Goal: Task Accomplishment & Management: Manage account settings

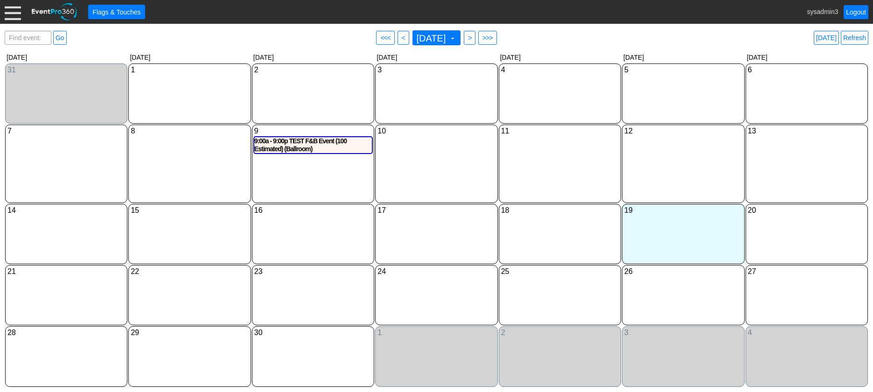
click at [14, 8] on div at bounding box center [13, 12] width 16 height 16
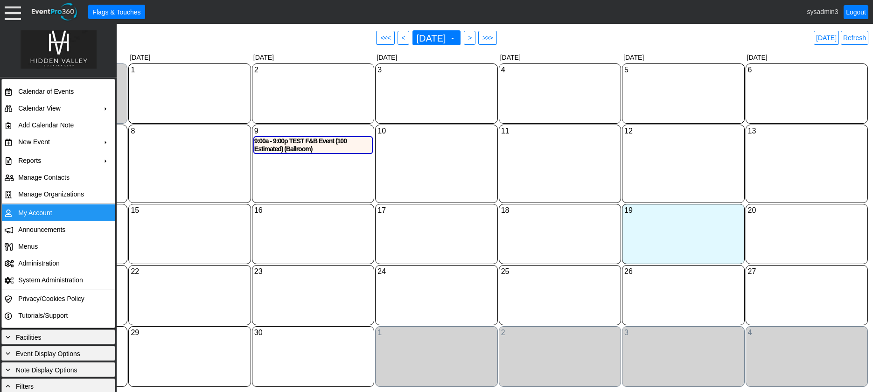
click at [45, 212] on td "My Account" at bounding box center [56, 212] width 84 height 17
click at [853, 40] on link "Refresh" at bounding box center [855, 38] width 28 height 14
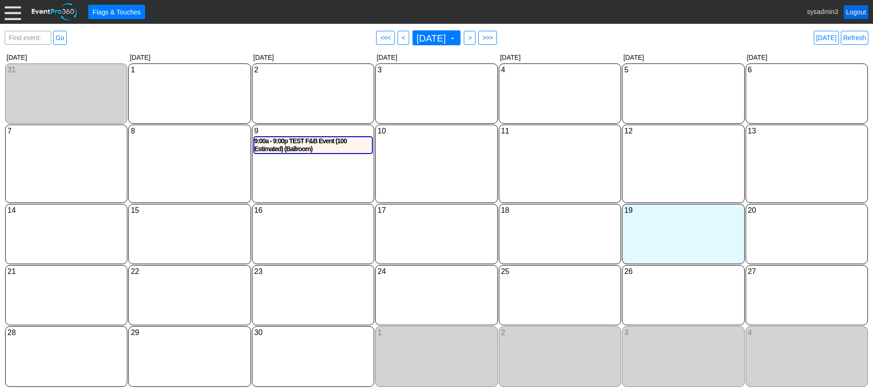
click at [855, 12] on link "Logout" at bounding box center [856, 12] width 25 height 14
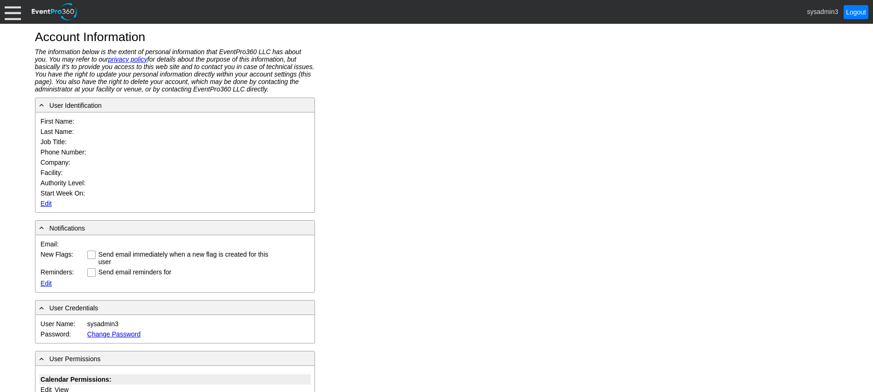
type input "System"
type input "Administrator"
type input "System Administrator"
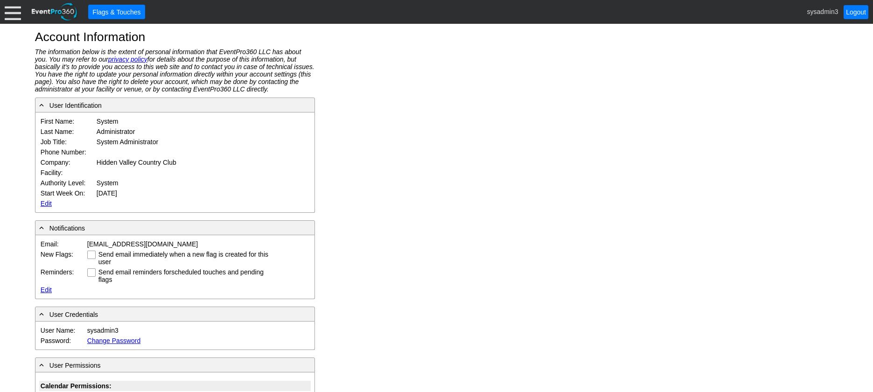
click at [44, 205] on link "Edit" at bounding box center [46, 203] width 11 height 7
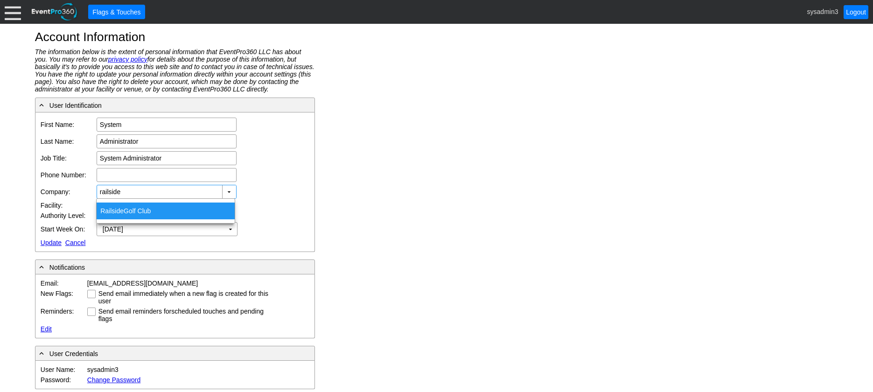
click at [139, 211] on div "Railside Golf Club" at bounding box center [166, 210] width 138 height 17
type input "Railside Golf Club"
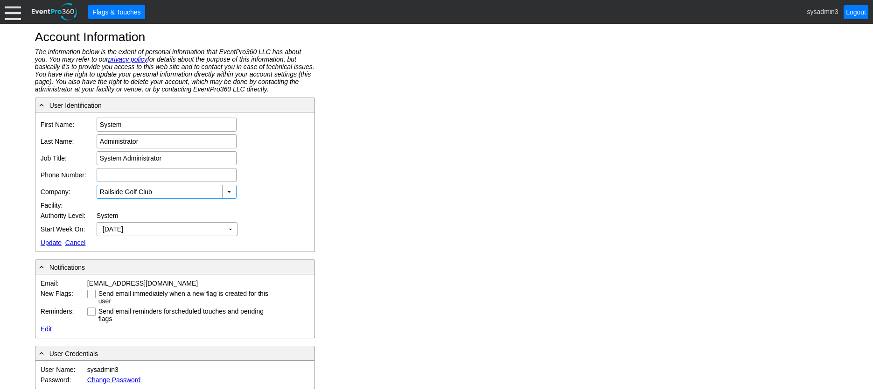
click at [50, 241] on link "Update" at bounding box center [51, 242] width 21 height 7
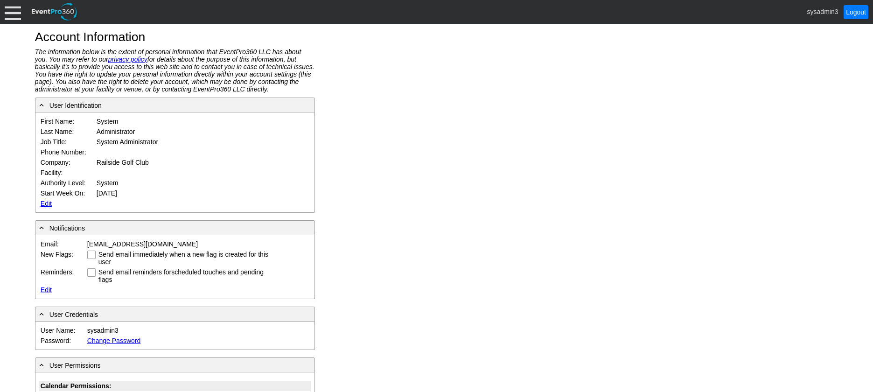
click at [14, 7] on div at bounding box center [13, 12] width 16 height 16
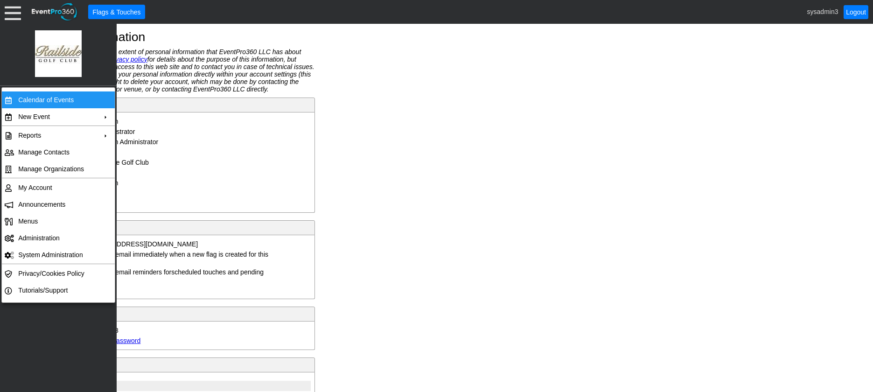
click at [41, 100] on td "Calendar of Events" at bounding box center [56, 99] width 84 height 17
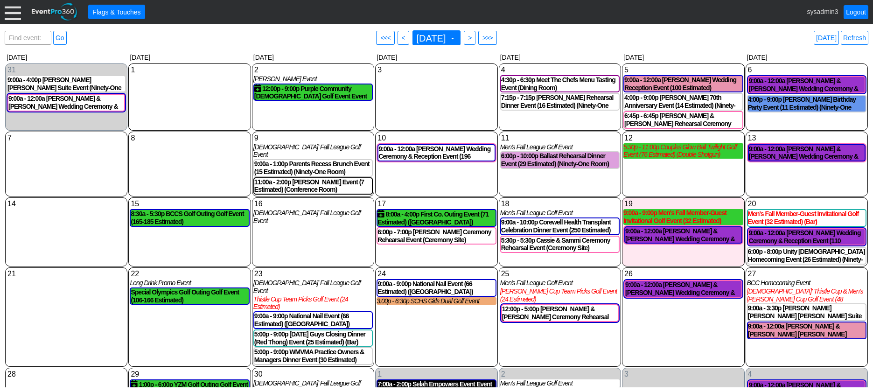
drag, startPoint x: 188, startPoint y: 115, endPoint x: 109, endPoint y: 69, distance: 92.2
click at [188, 114] on div "1 Monday" at bounding box center [189, 96] width 122 height 67
click at [19, 15] on div at bounding box center [13, 12] width 16 height 16
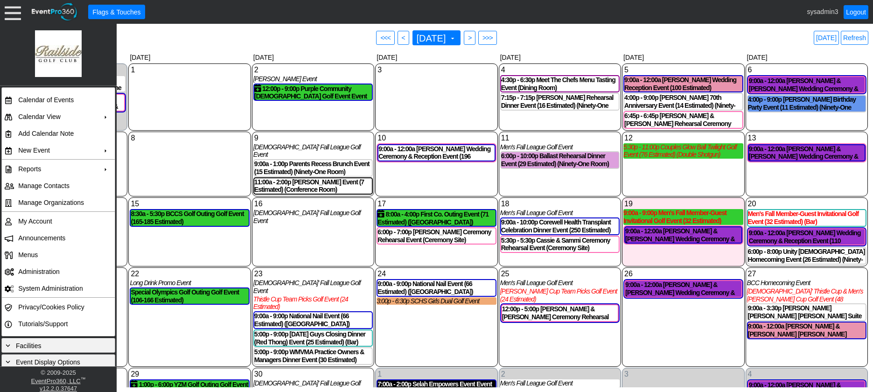
click at [185, 163] on div "8 Monday" at bounding box center [189, 164] width 122 height 65
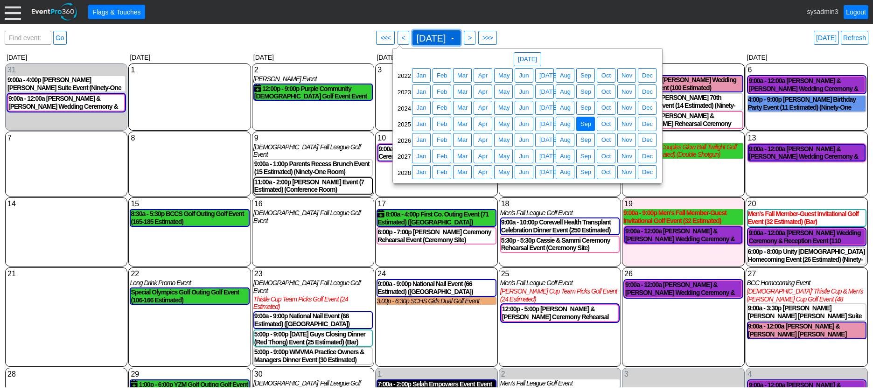
click at [425, 44] on span "September 2025 ▼" at bounding box center [436, 37] width 49 height 15
click at [484, 138] on span "Apr" at bounding box center [482, 139] width 13 height 9
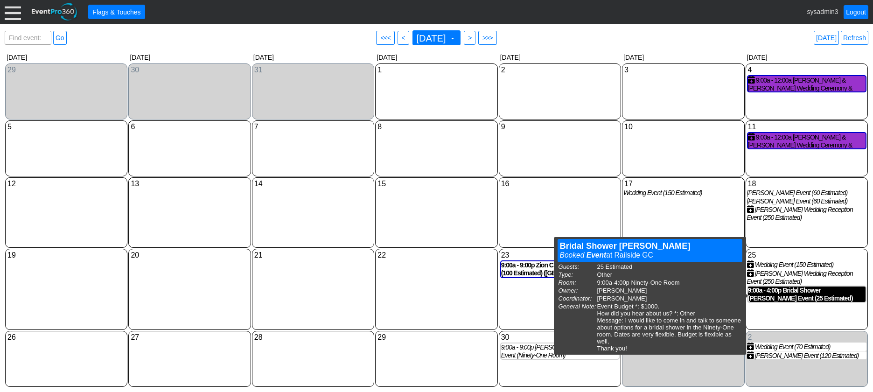
click at [778, 295] on div "9:00a - 4:00p Bridal Shower Elizabeth Sperry Event (25 Estimated) (Ninety-One R…" at bounding box center [807, 294] width 118 height 16
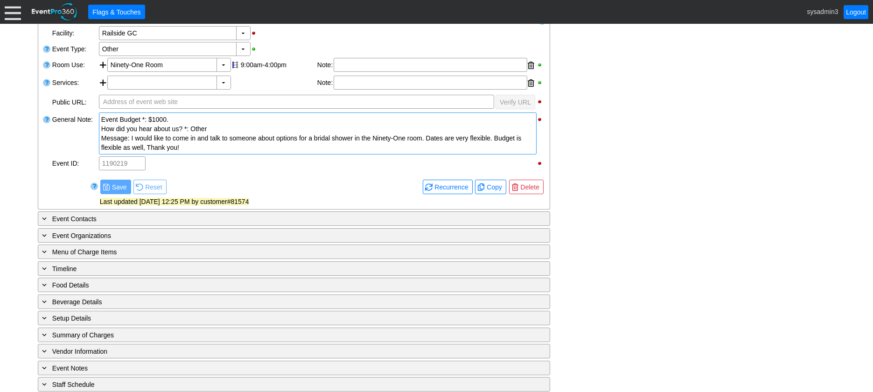
scroll to position [212, 0]
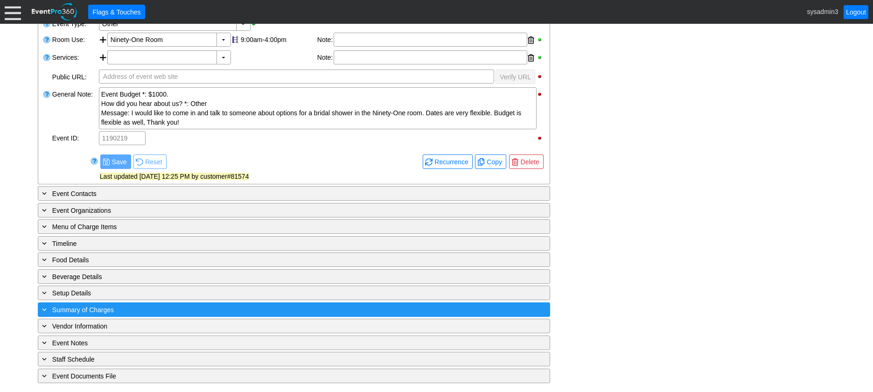
click at [181, 309] on div "+ Summary of Charges" at bounding box center [274, 309] width 469 height 11
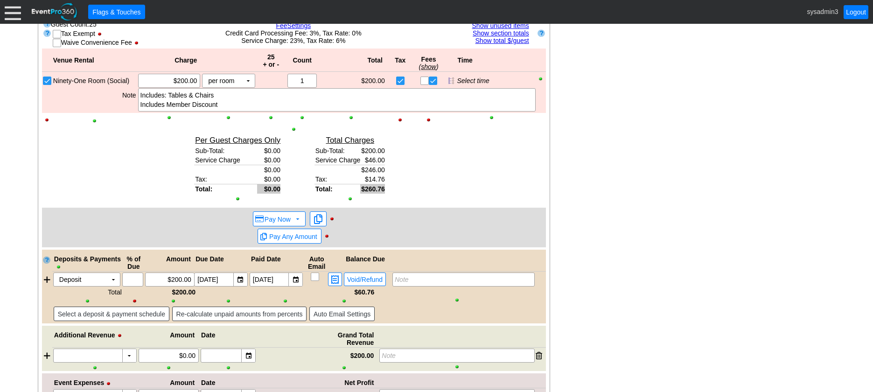
scroll to position [539, 0]
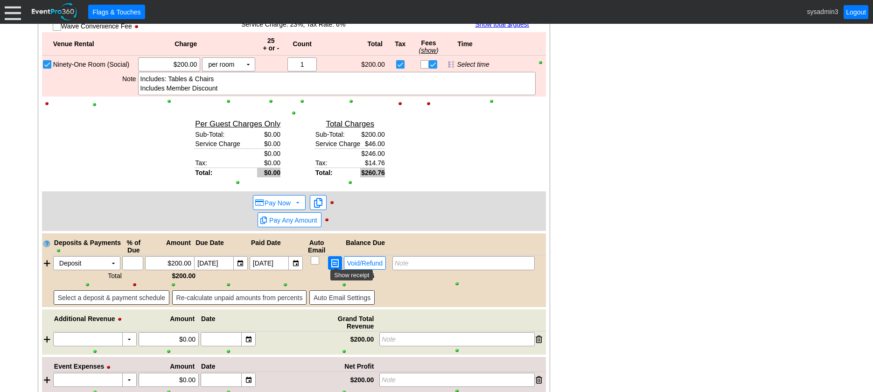
click at [336, 263] on span at bounding box center [334, 263] width 11 height 8
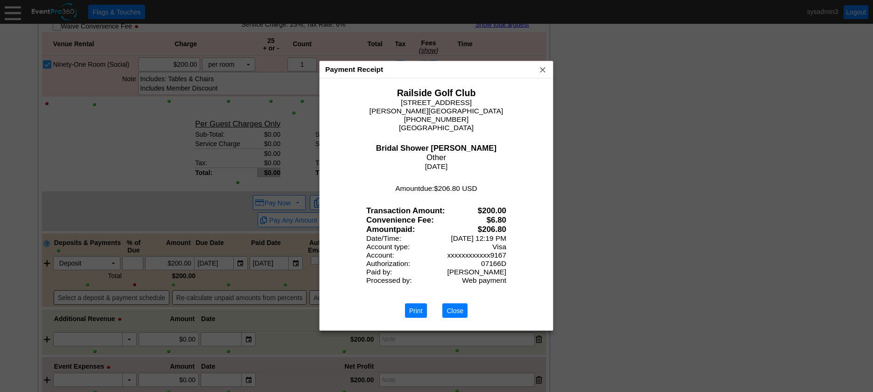
click at [464, 314] on span "Close" at bounding box center [455, 310] width 21 height 9
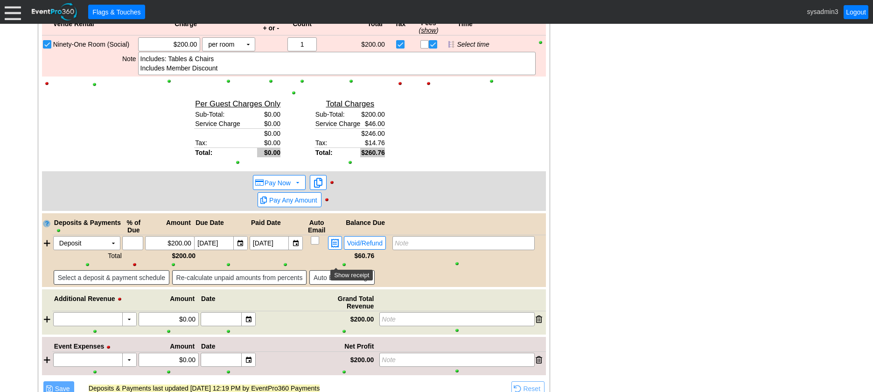
scroll to position [560, 0]
click at [599, 218] on div "- General Information ▼ Loading.... Remove all highlights Facility: ▼ Χ Railsid…" at bounding box center [436, 45] width 803 height 843
click at [335, 243] on span at bounding box center [334, 242] width 11 height 8
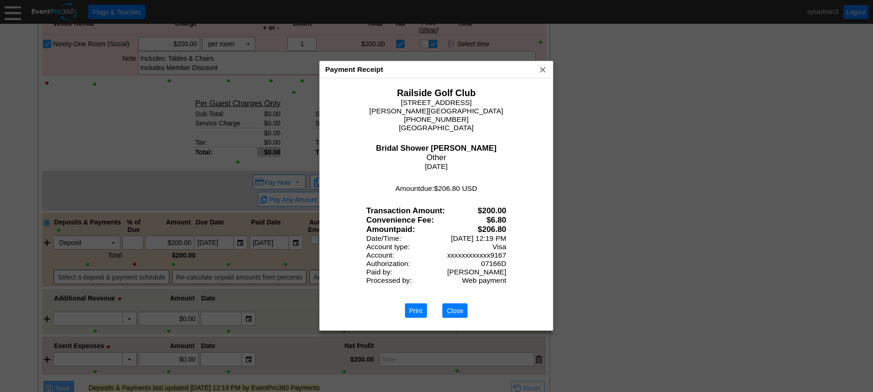
click at [461, 311] on span "Close" at bounding box center [455, 310] width 21 height 9
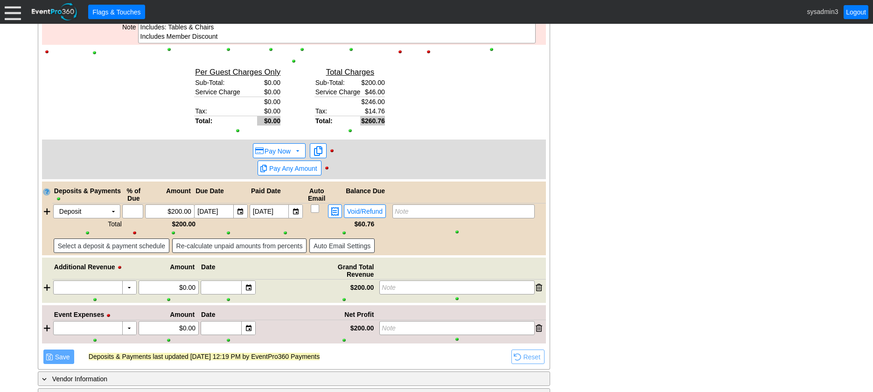
scroll to position [607, 0]
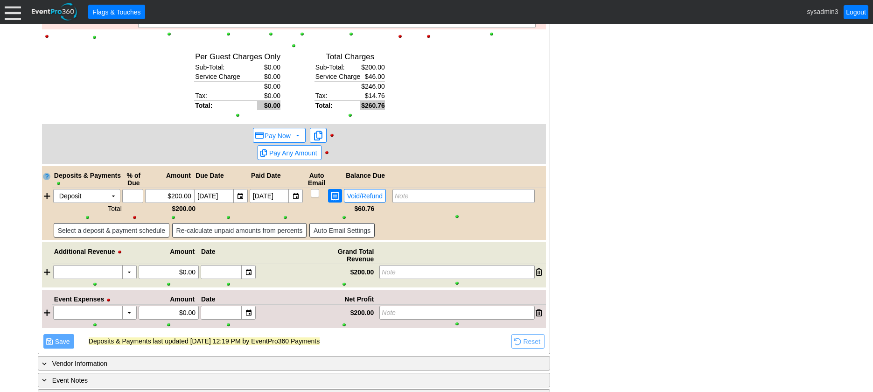
click at [335, 197] on span at bounding box center [334, 196] width 11 height 8
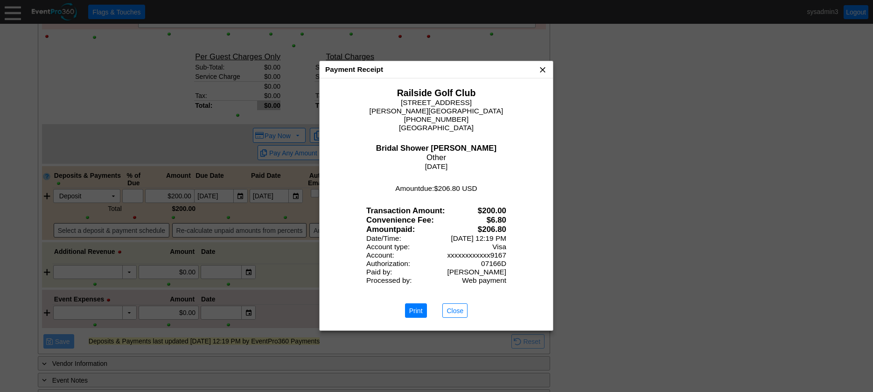
click at [538, 71] on span "x" at bounding box center [542, 69] width 9 height 9
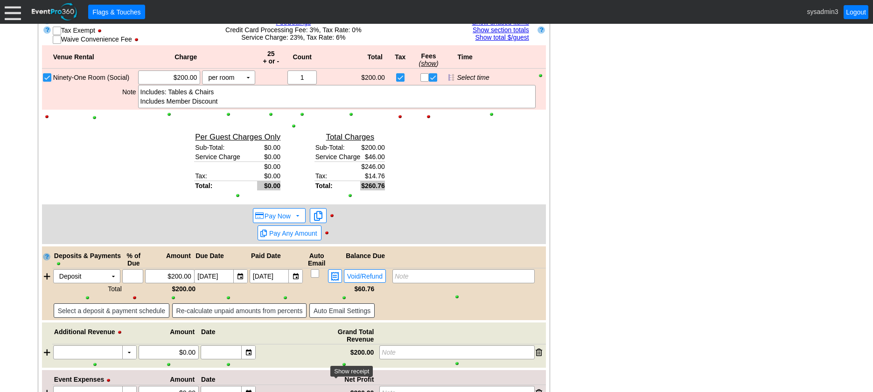
scroll to position [560, 0]
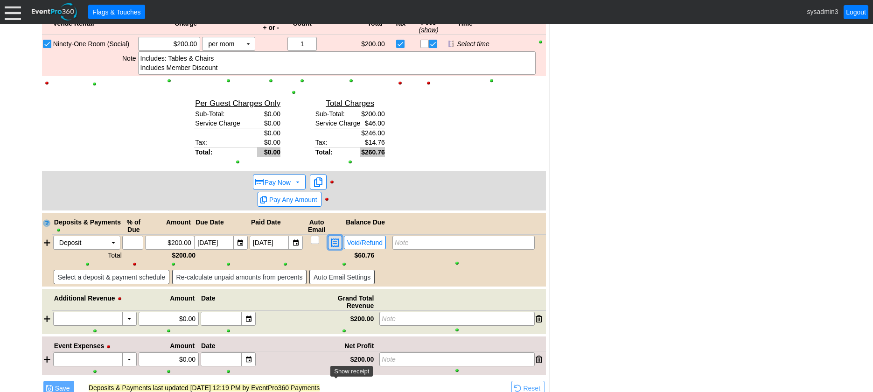
click at [333, 245] on span at bounding box center [334, 242] width 11 height 8
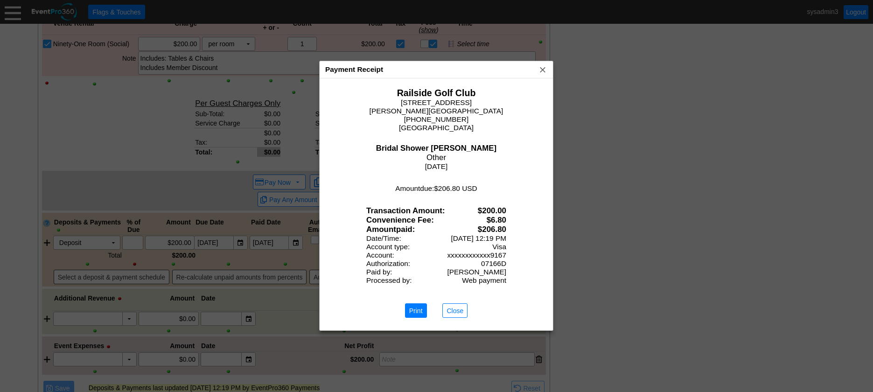
click at [604, 100] on div at bounding box center [436, 196] width 873 height 392
click at [465, 309] on span "Close" at bounding box center [455, 310] width 21 height 9
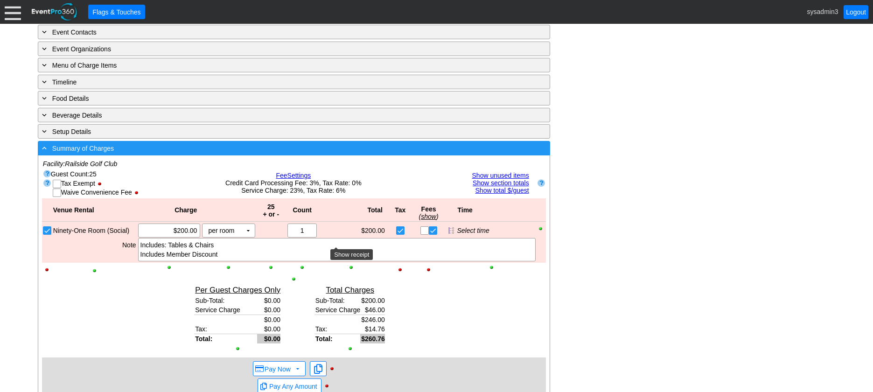
click at [155, 153] on div "- Summary of Charges" at bounding box center [274, 148] width 469 height 11
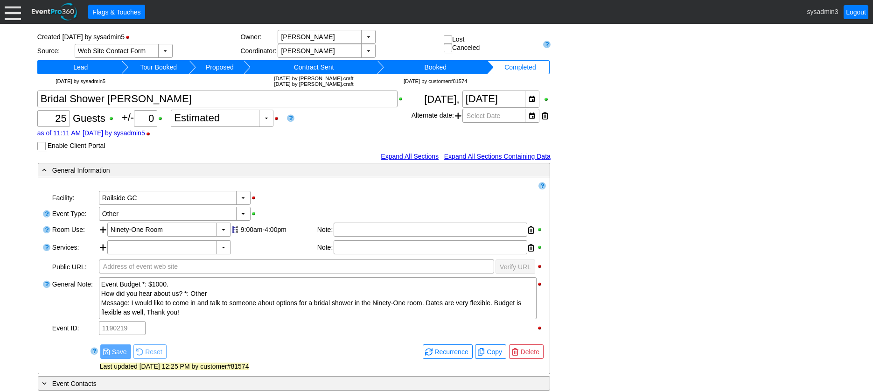
scroll to position [0, 0]
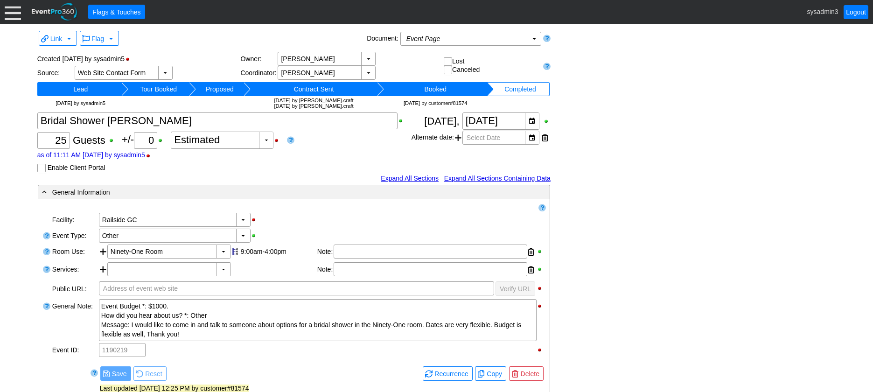
click at [14, 13] on div at bounding box center [13, 12] width 16 height 16
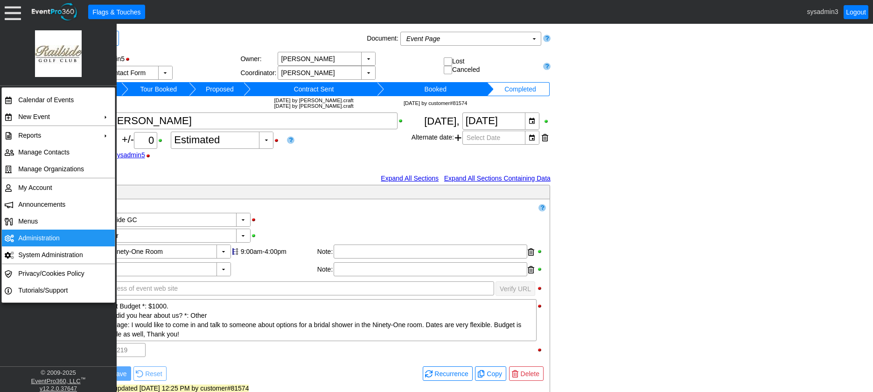
click at [37, 235] on td "Administration" at bounding box center [56, 238] width 84 height 17
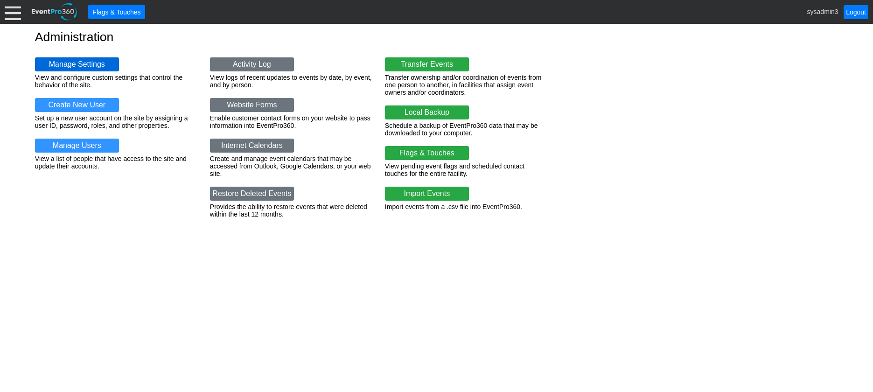
click at [78, 63] on link "Manage Settings" at bounding box center [77, 64] width 84 height 14
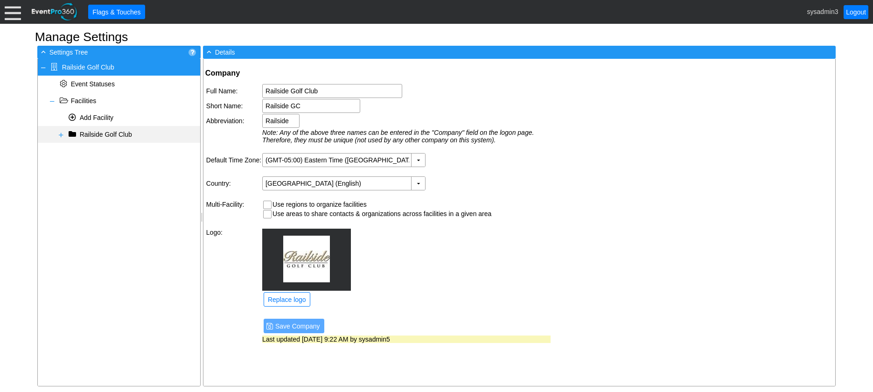
click at [61, 134] on span at bounding box center [60, 134] width 7 height 7
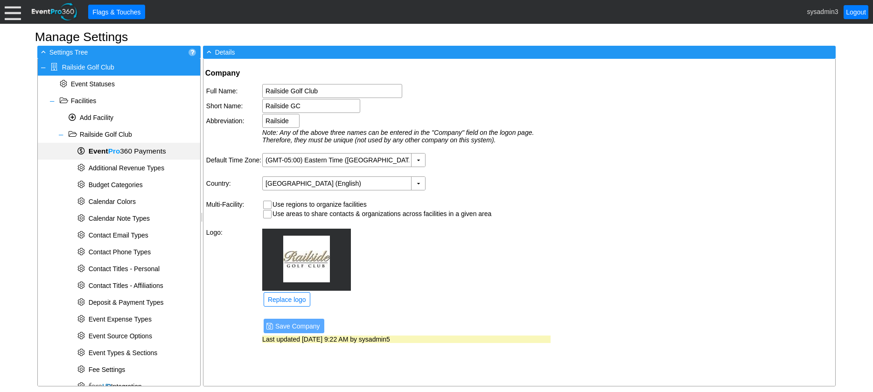
click at [123, 149] on span "Event Pro 360 Payments" at bounding box center [127, 151] width 77 height 8
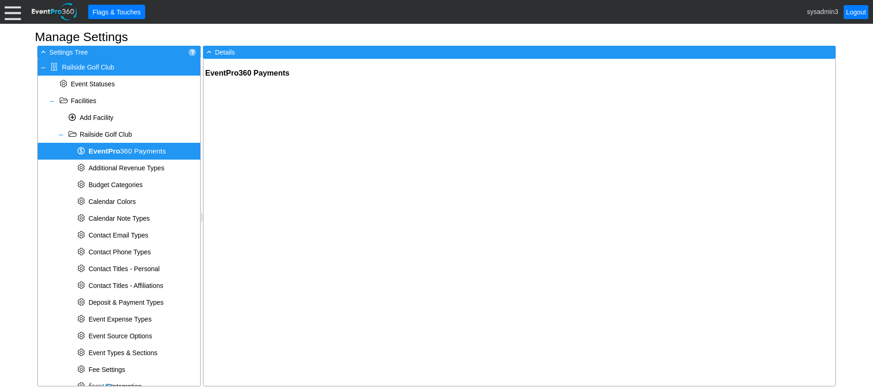
type input "[EMAIL_ADDRESS][DOMAIN_NAME]"
type input "[PHONE_NUMBER]"
checkbox input "true"
type input "3.40"
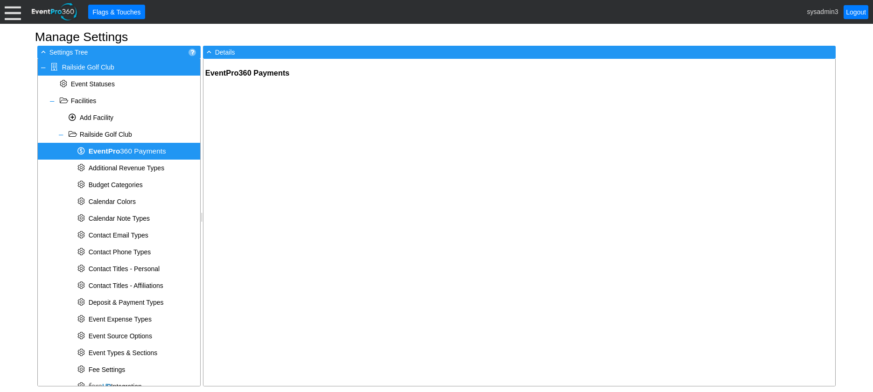
checkbox input "true"
type input "p1_mer_67c9a73347c9aa84b09f3dd"
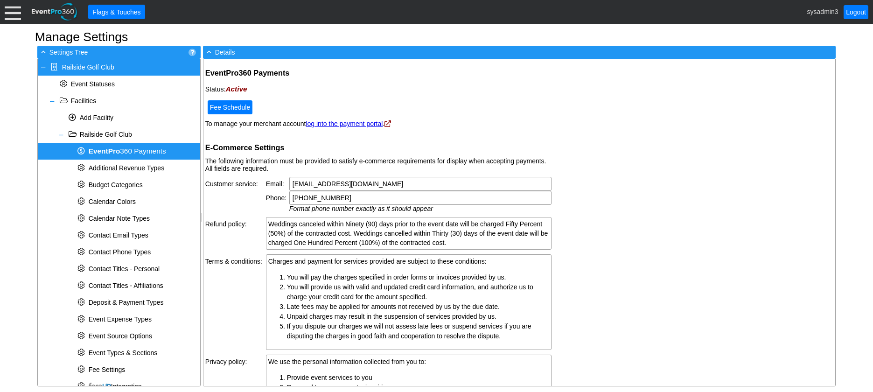
click at [226, 106] on div "Fee Schedule" at bounding box center [230, 107] width 45 height 14
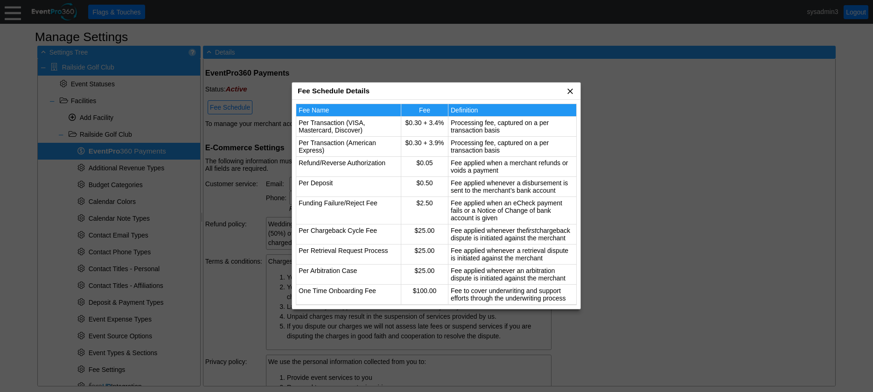
click at [567, 94] on span "x" at bounding box center [569, 90] width 9 height 9
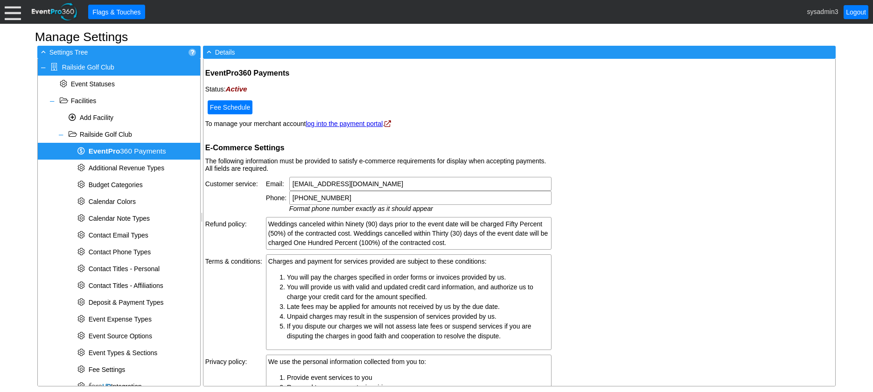
click at [232, 104] on div "Fee Schedule" at bounding box center [230, 107] width 45 height 14
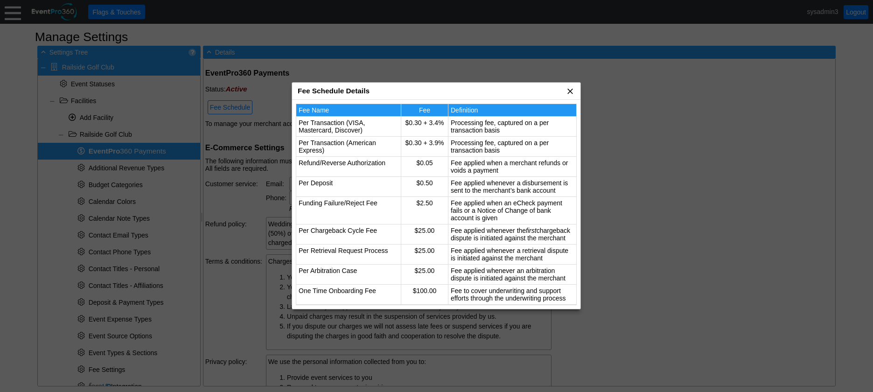
click at [569, 90] on span "x" at bounding box center [569, 90] width 9 height 9
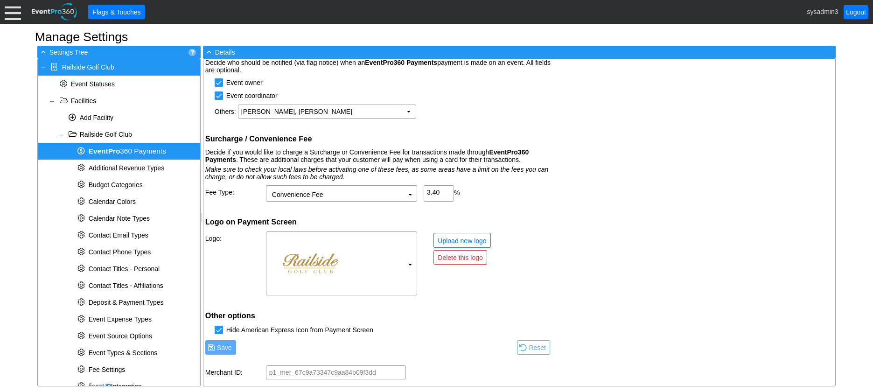
scroll to position [532, 0]
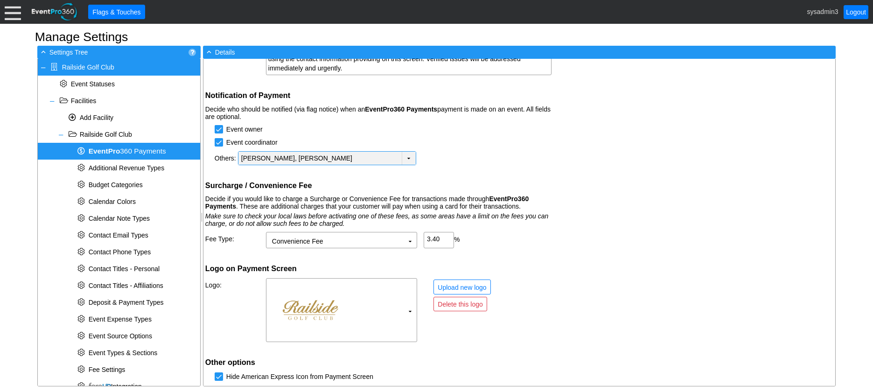
click at [411, 161] on td "▼" at bounding box center [409, 158] width 14 height 13
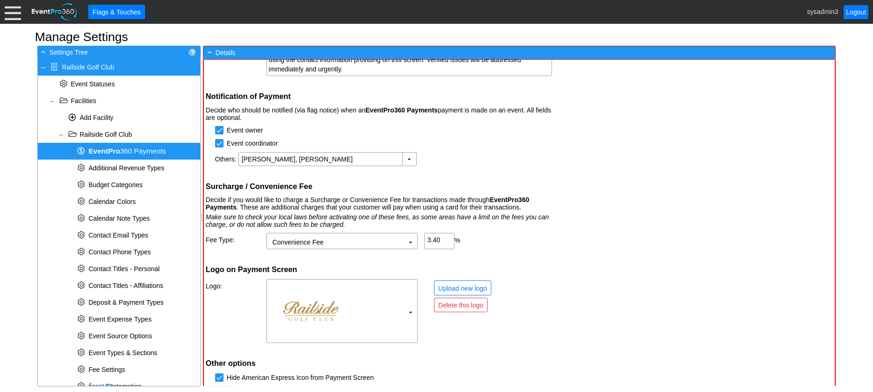
click at [519, 153] on div "Others: [PERSON_NAME], [PERSON_NAME] ▼" at bounding box center [379, 159] width 328 height 14
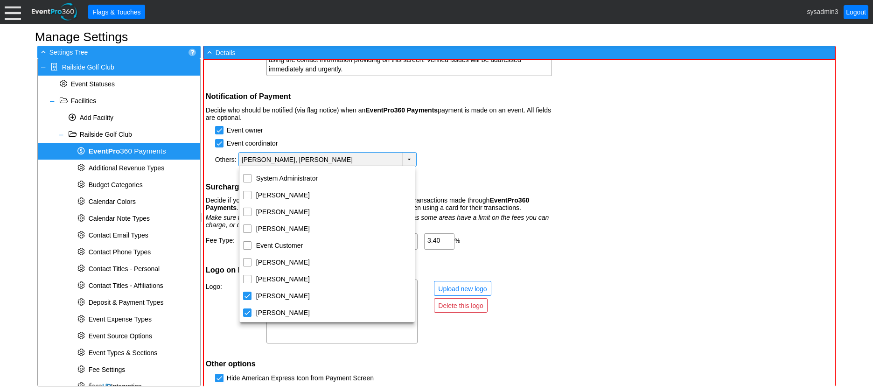
click at [406, 156] on td "▼" at bounding box center [409, 160] width 14 height 14
click at [605, 177] on div "EventPro360 Payments Use our secure payment service, EventPro360 Payments, to c…" at bounding box center [520, 223] width 632 height 327
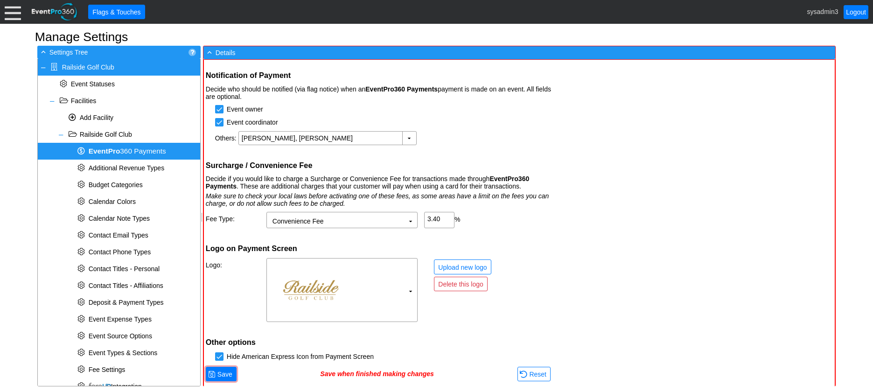
scroll to position [579, 0]
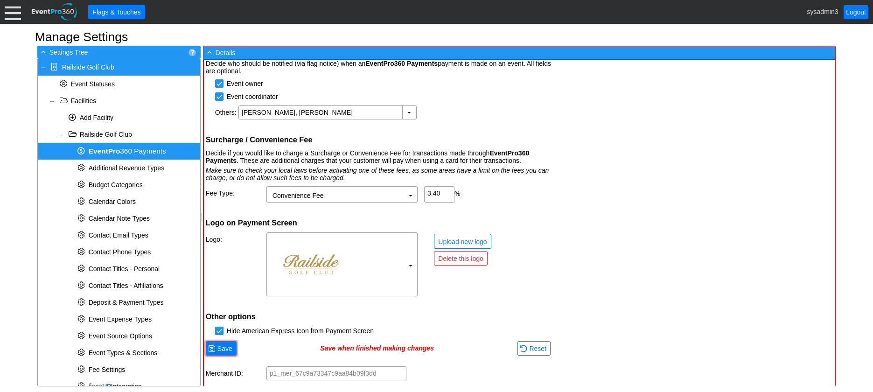
click at [100, 153] on b "Event Pro" at bounding box center [105, 151] width 32 height 8
